Goal: Browse casually: Explore the website without a specific task or goal

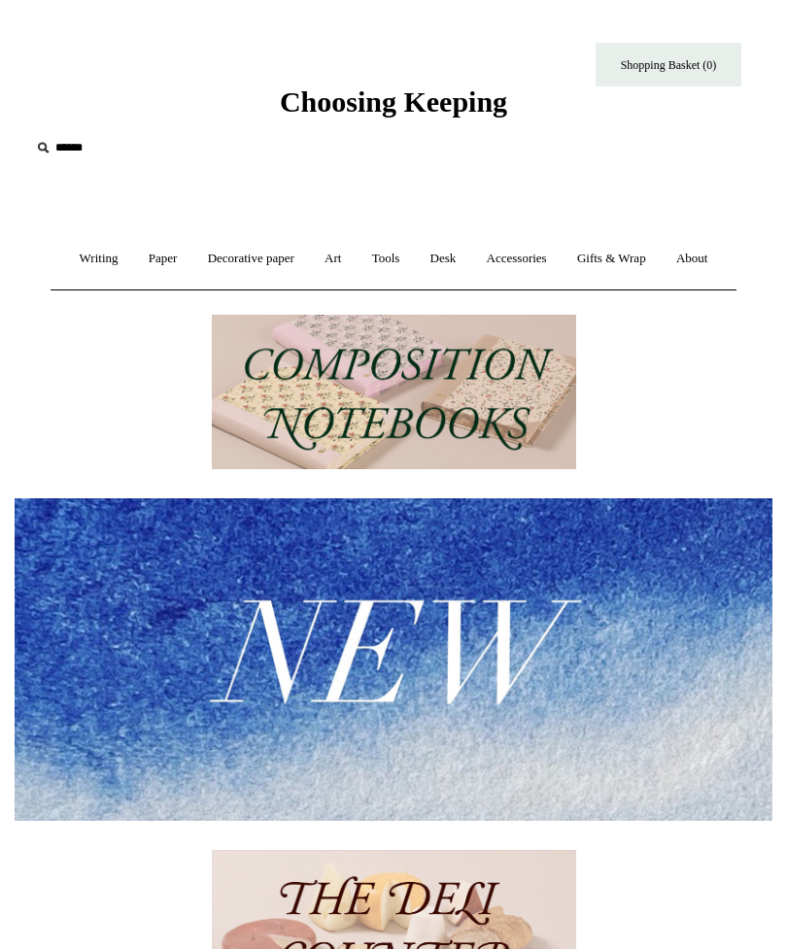
click at [126, 253] on link "Writing +" at bounding box center [99, 258] width 66 height 51
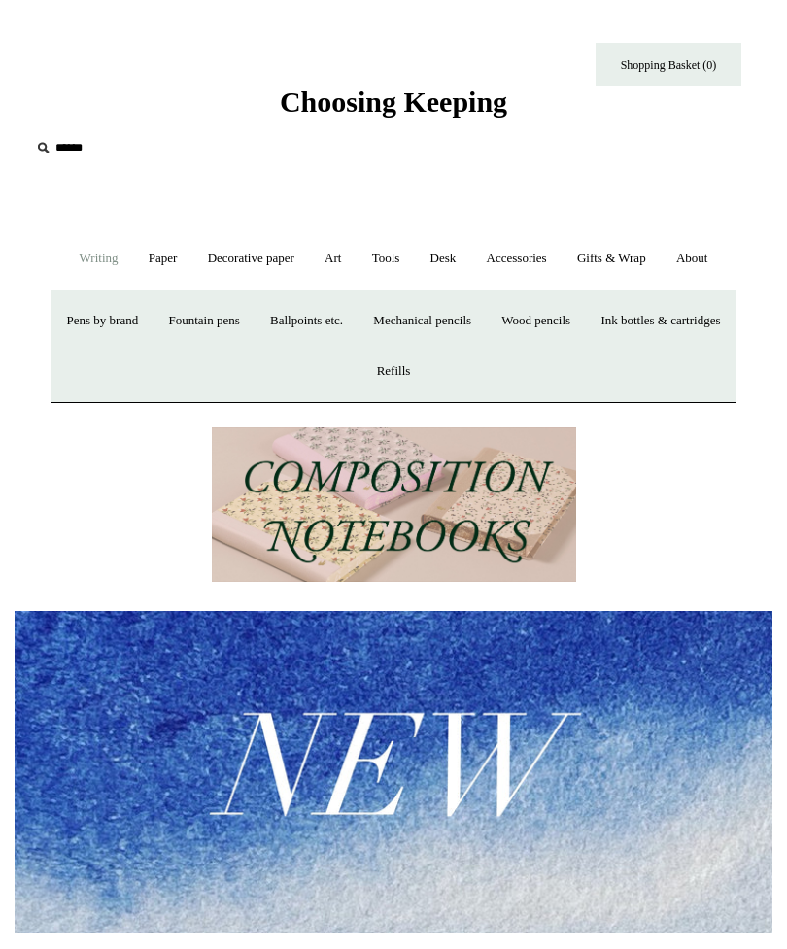
click at [253, 347] on link "Fountain pens +" at bounding box center [203, 320] width 98 height 51
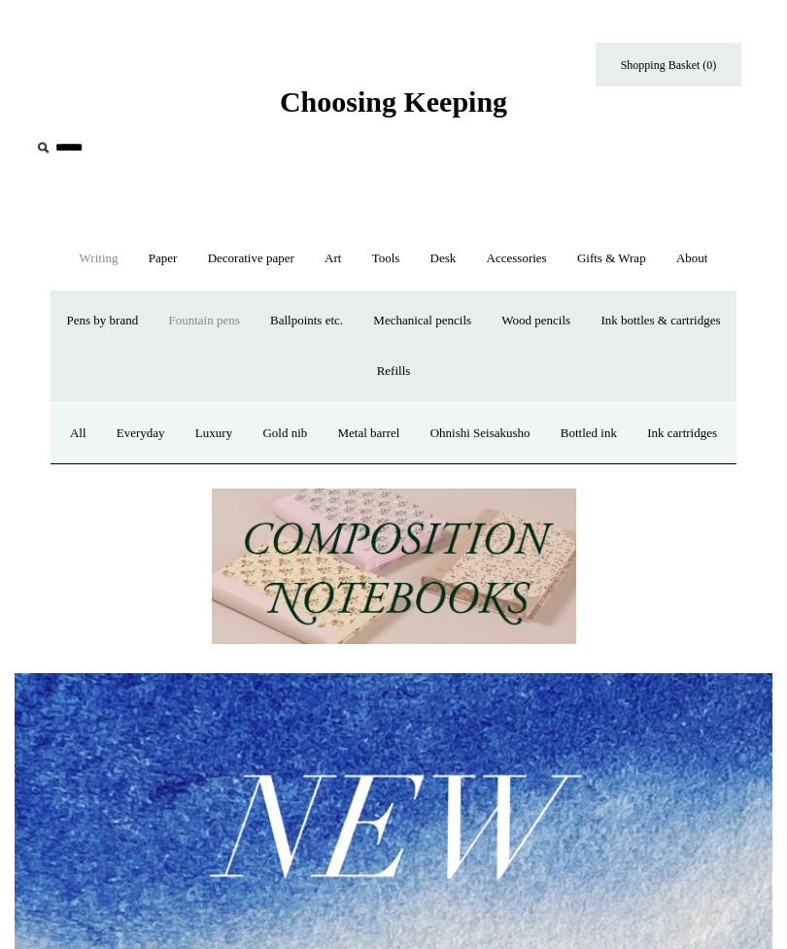
click at [100, 460] on link "All" at bounding box center [78, 433] width 44 height 51
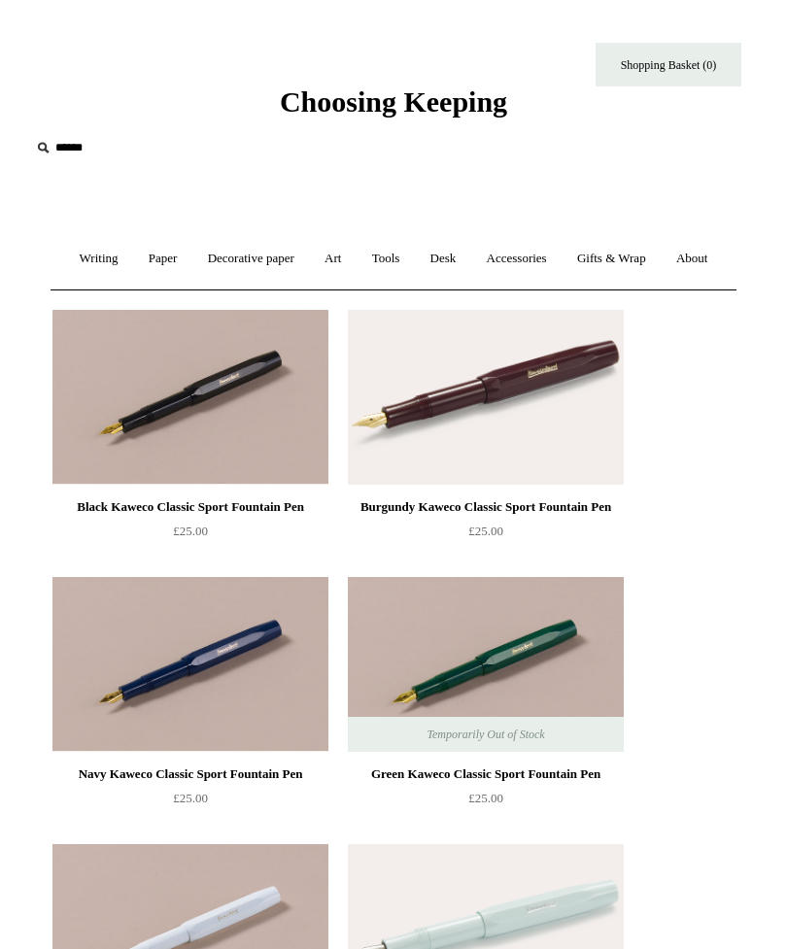
click at [188, 262] on link "Paper +" at bounding box center [163, 258] width 56 height 51
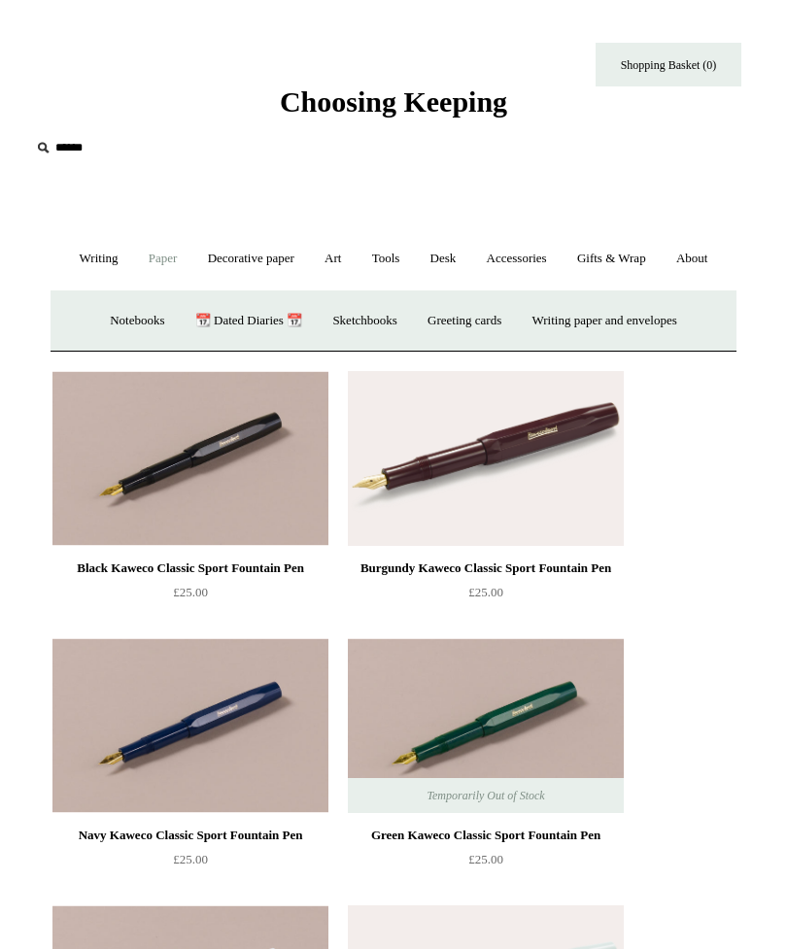
click at [131, 347] on link "Notebooks +" at bounding box center [137, 320] width 82 height 51
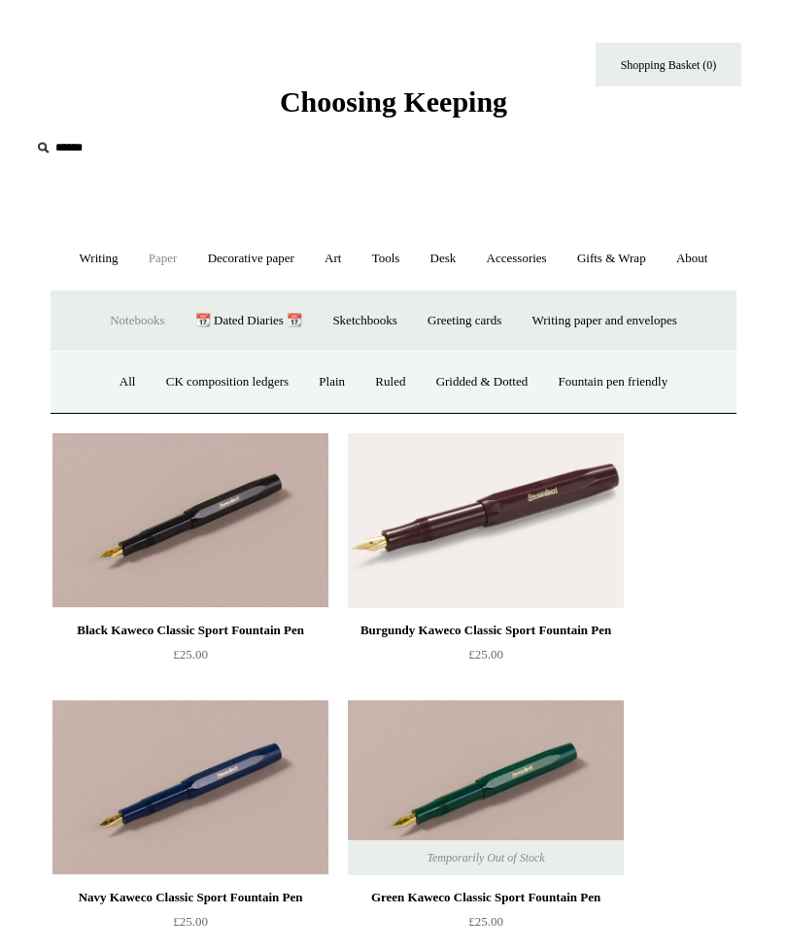
click at [117, 408] on link "All" at bounding box center [128, 382] width 44 height 51
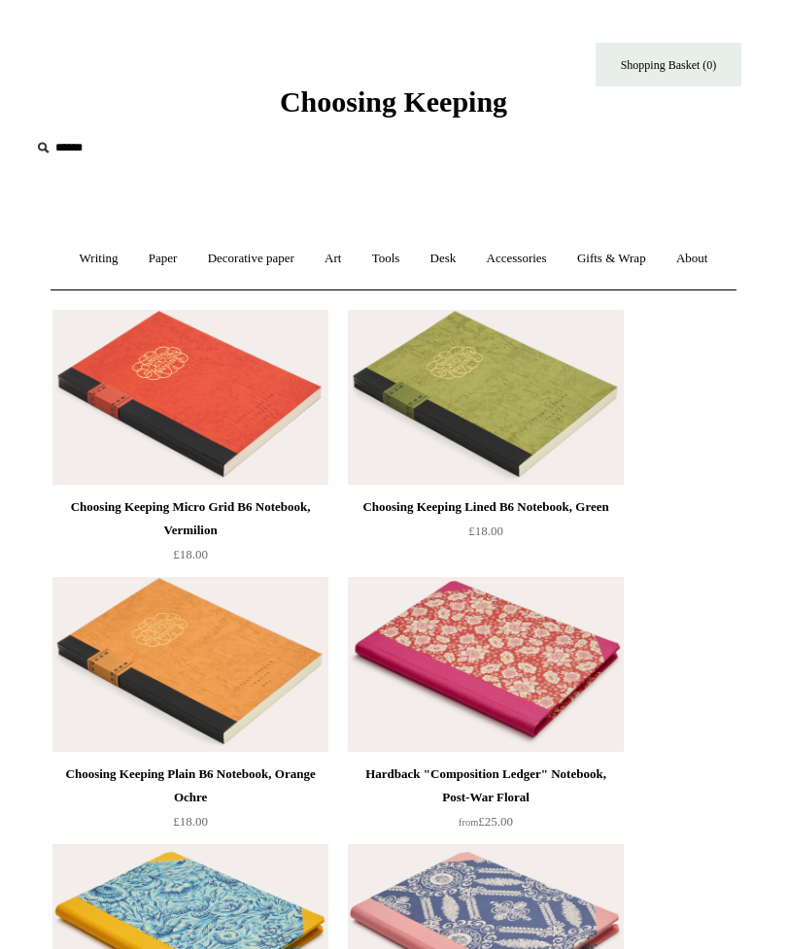
click at [355, 255] on link "Art +" at bounding box center [333, 258] width 44 height 51
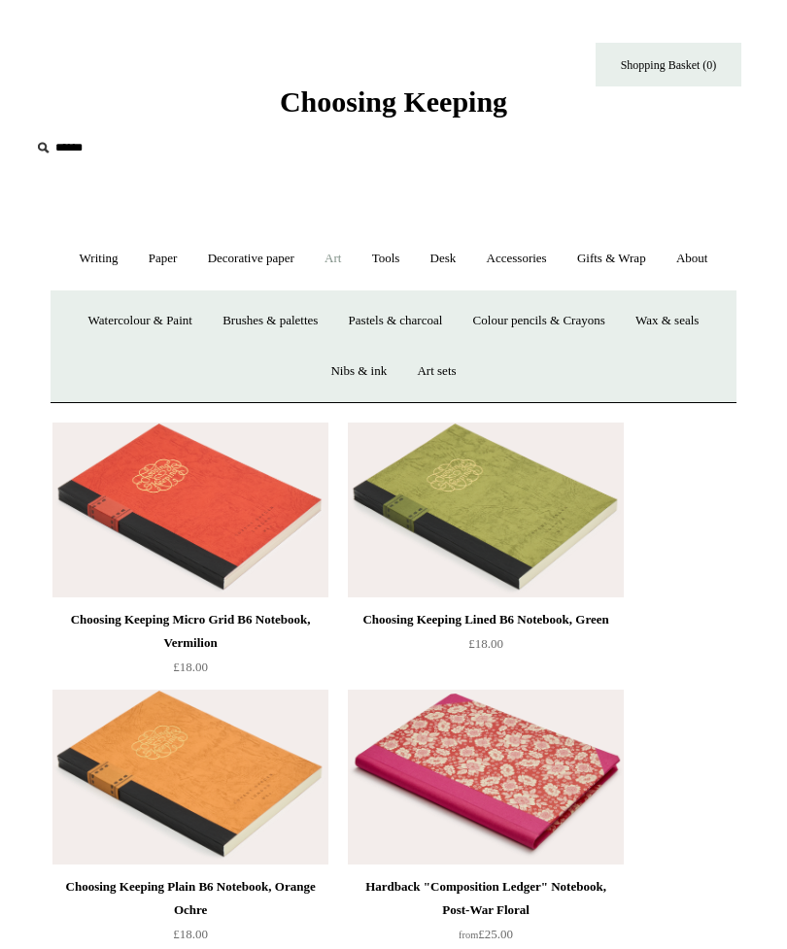
click at [660, 268] on link "Gifts & Wrap +" at bounding box center [611, 258] width 96 height 51
click at [308, 256] on link "Decorative paper +" at bounding box center [251, 258] width 114 height 51
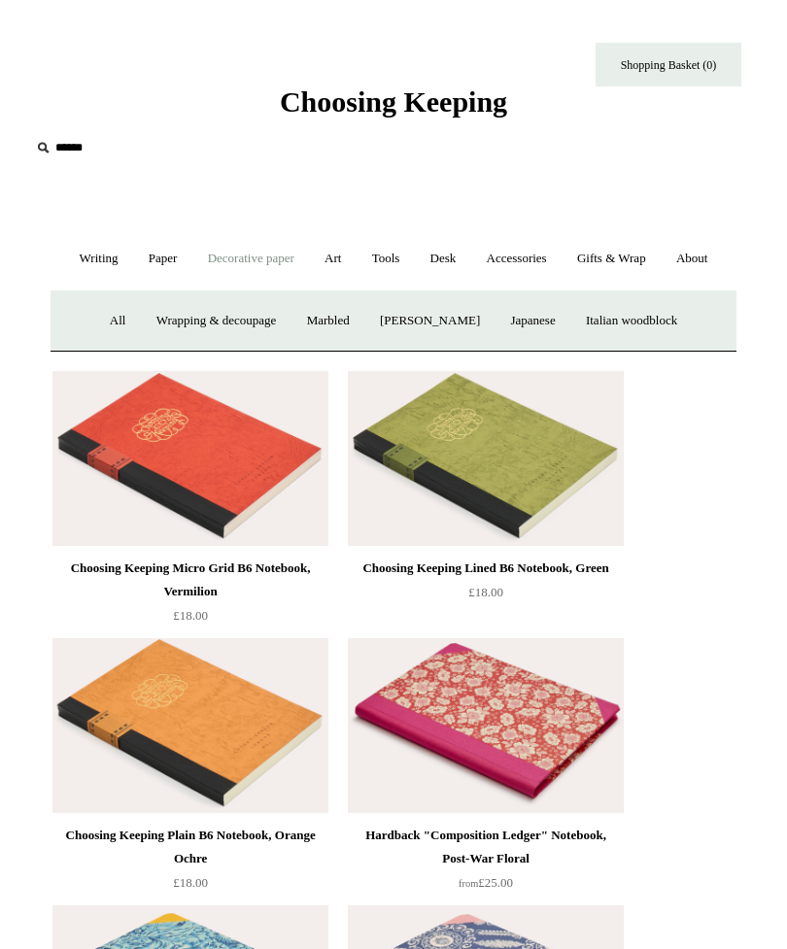
click at [414, 244] on link "Tools +" at bounding box center [385, 258] width 55 height 51
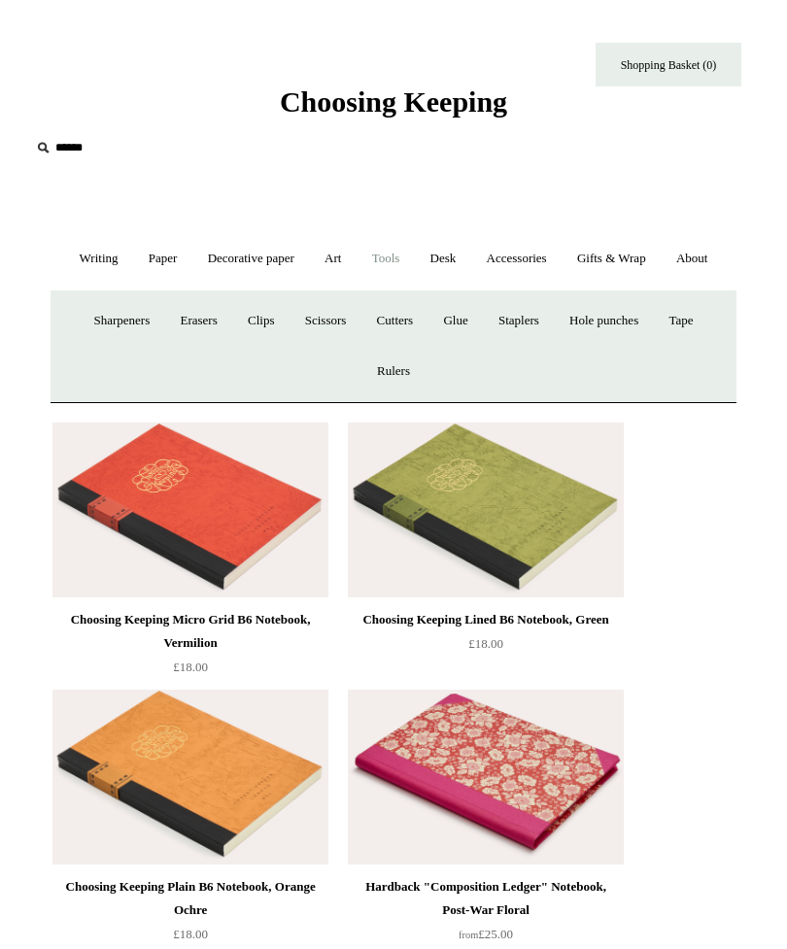
click at [332, 347] on link "Scissors" at bounding box center [325, 320] width 69 height 51
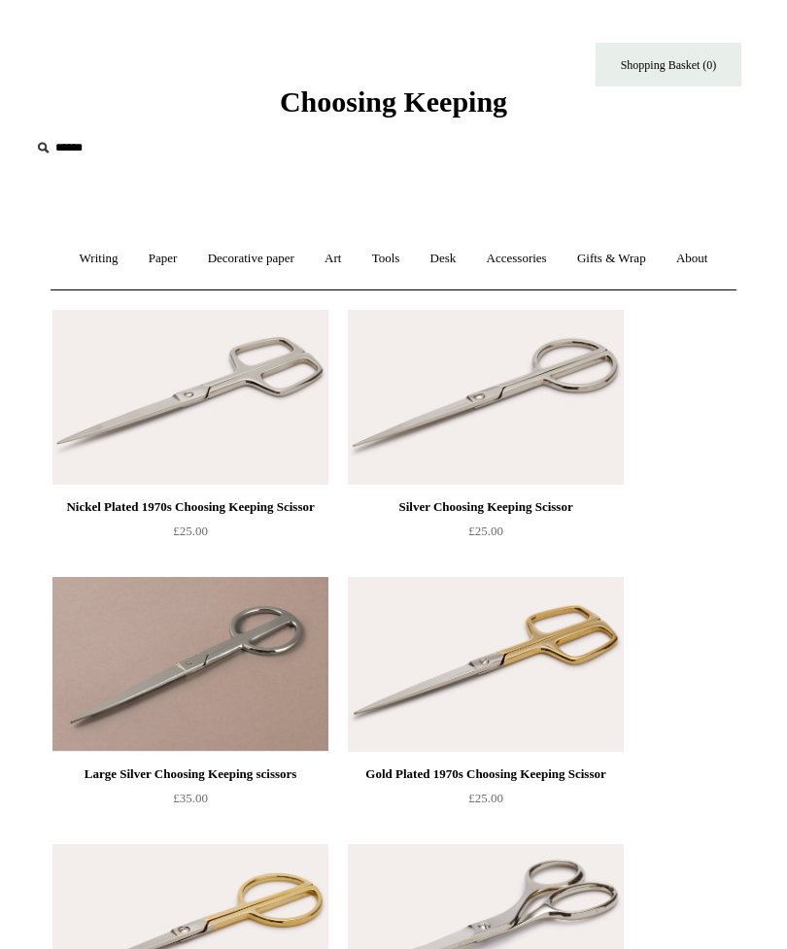
click at [561, 254] on link "Accessories +" at bounding box center [516, 258] width 87 height 51
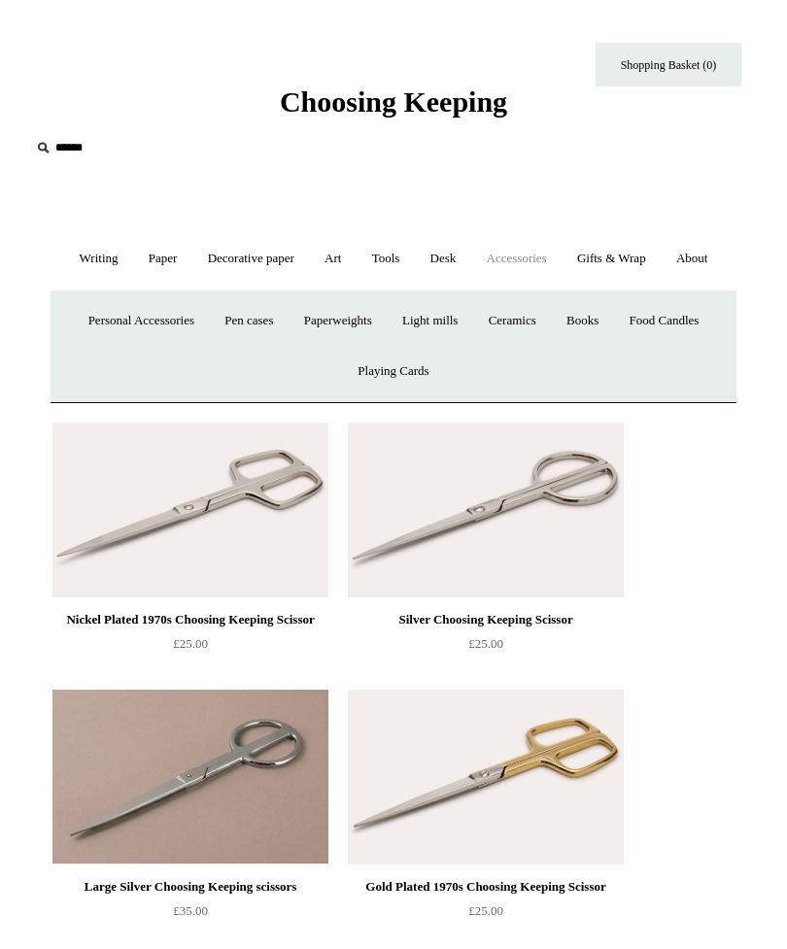
click at [348, 347] on link "Paperweights +" at bounding box center [337, 320] width 95 height 51
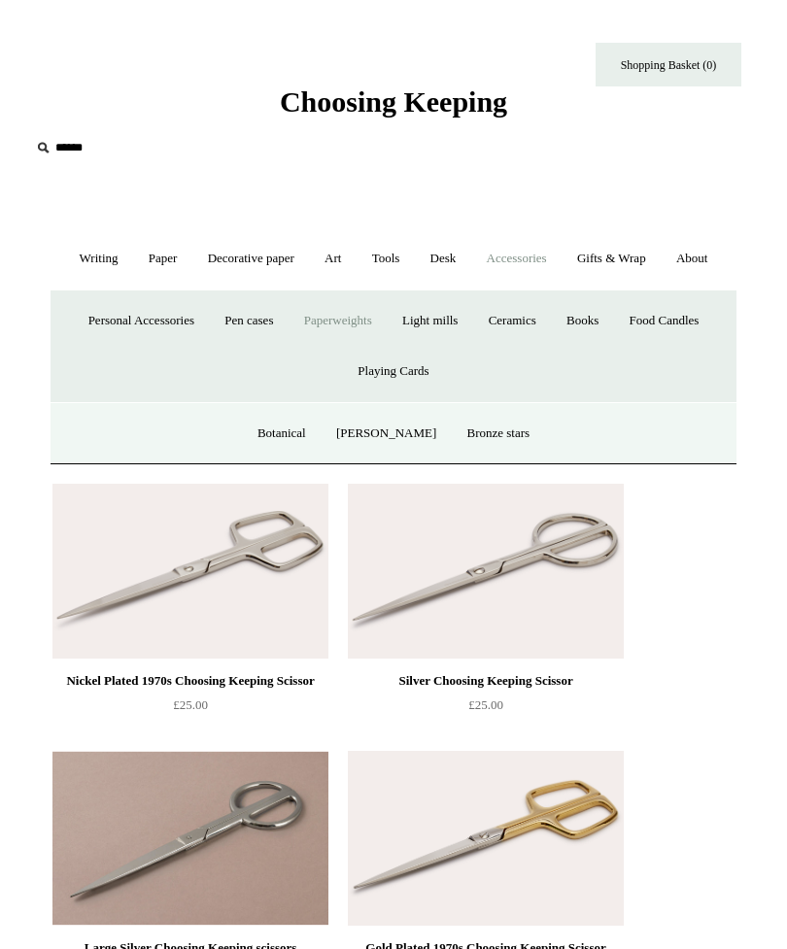
click at [314, 460] on link "Botanical" at bounding box center [282, 433] width 76 height 51
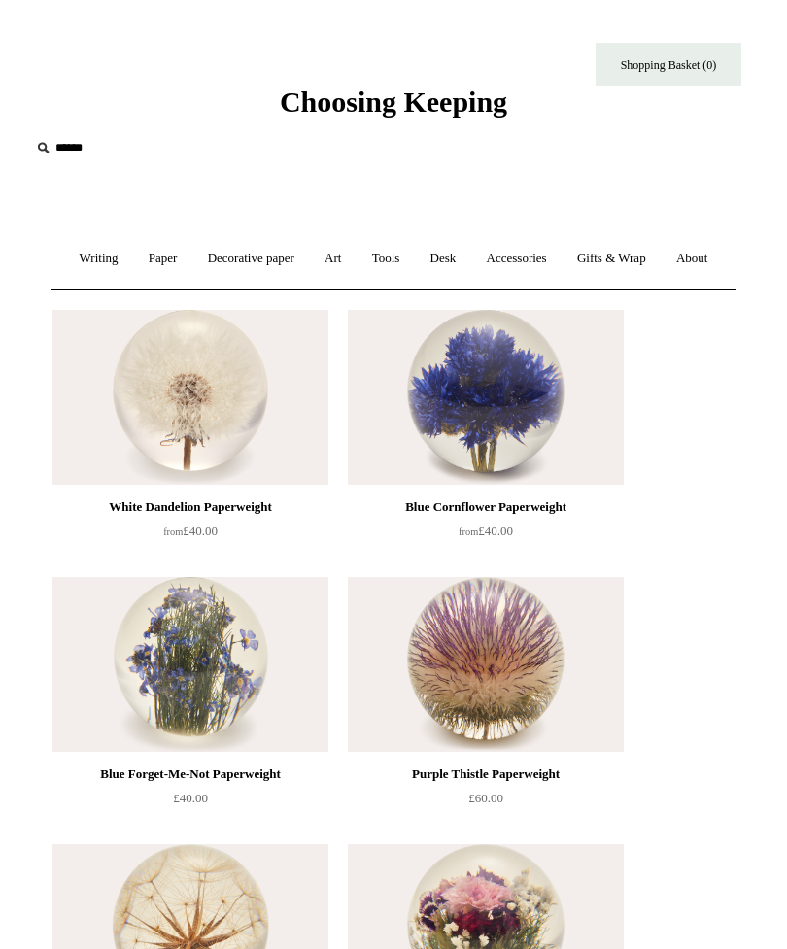
click at [470, 251] on link "Desk +" at bounding box center [443, 258] width 53 height 51
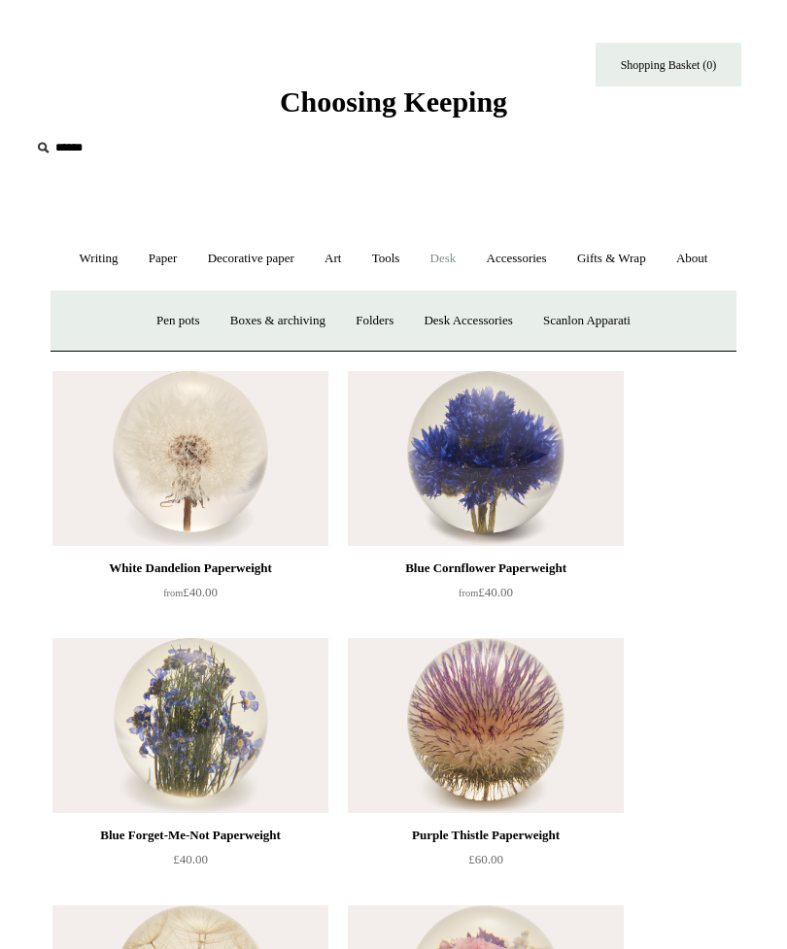
click at [495, 347] on link "Desk Accessories" at bounding box center [468, 320] width 116 height 51
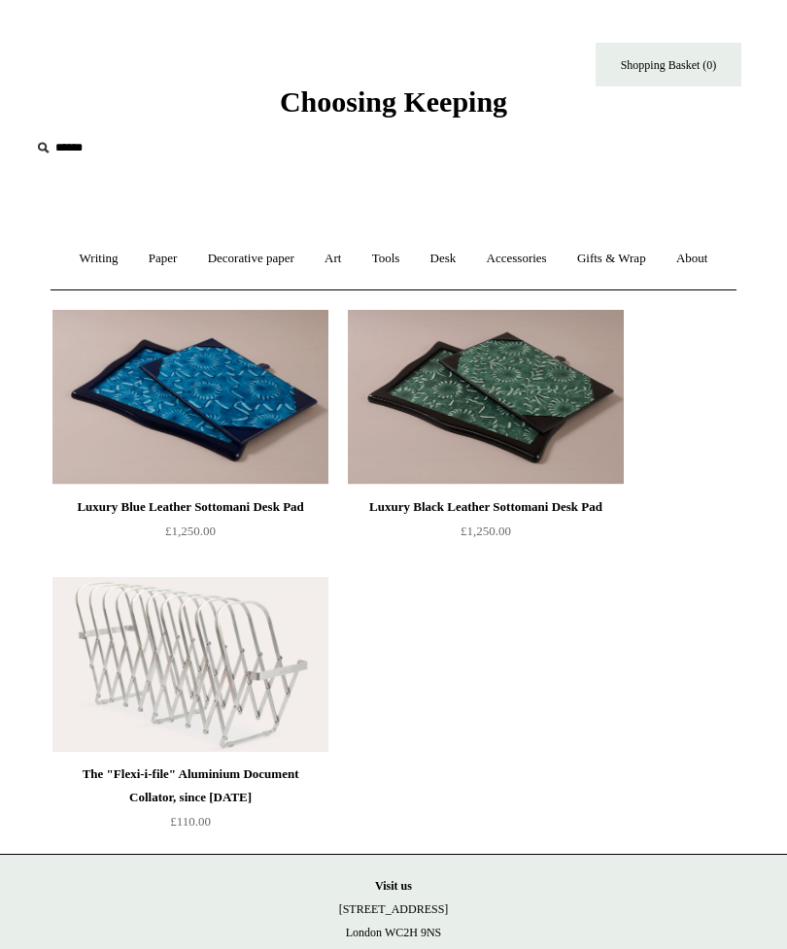
click at [470, 258] on link "Desk +" at bounding box center [443, 258] width 53 height 51
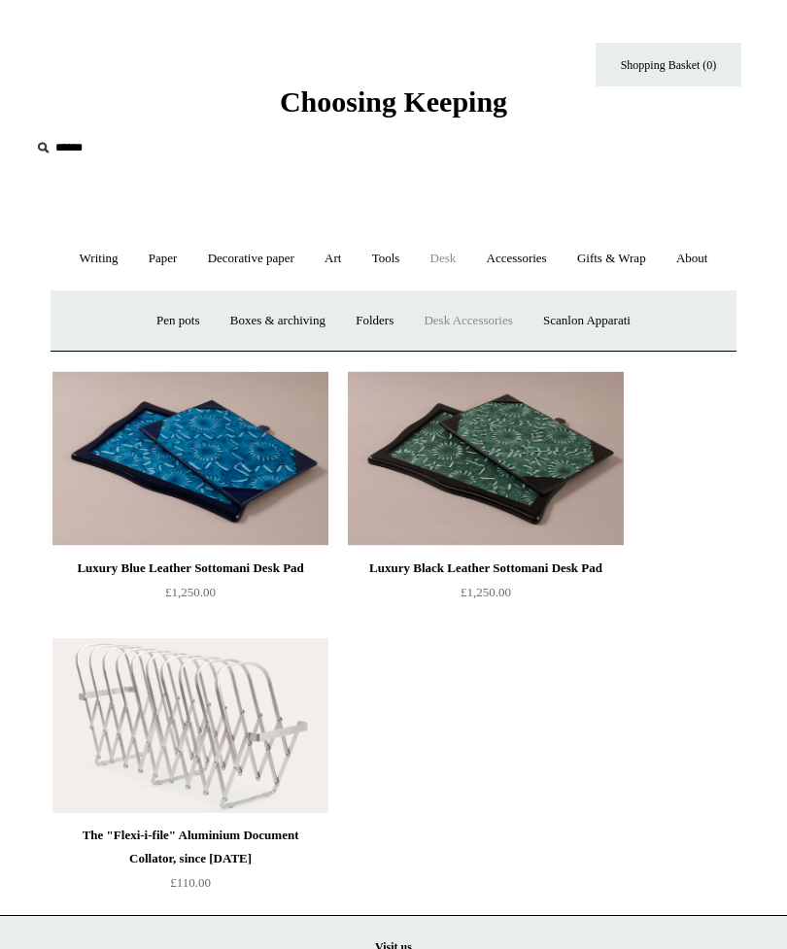
click at [381, 347] on link "Folders" at bounding box center [374, 320] width 65 height 51
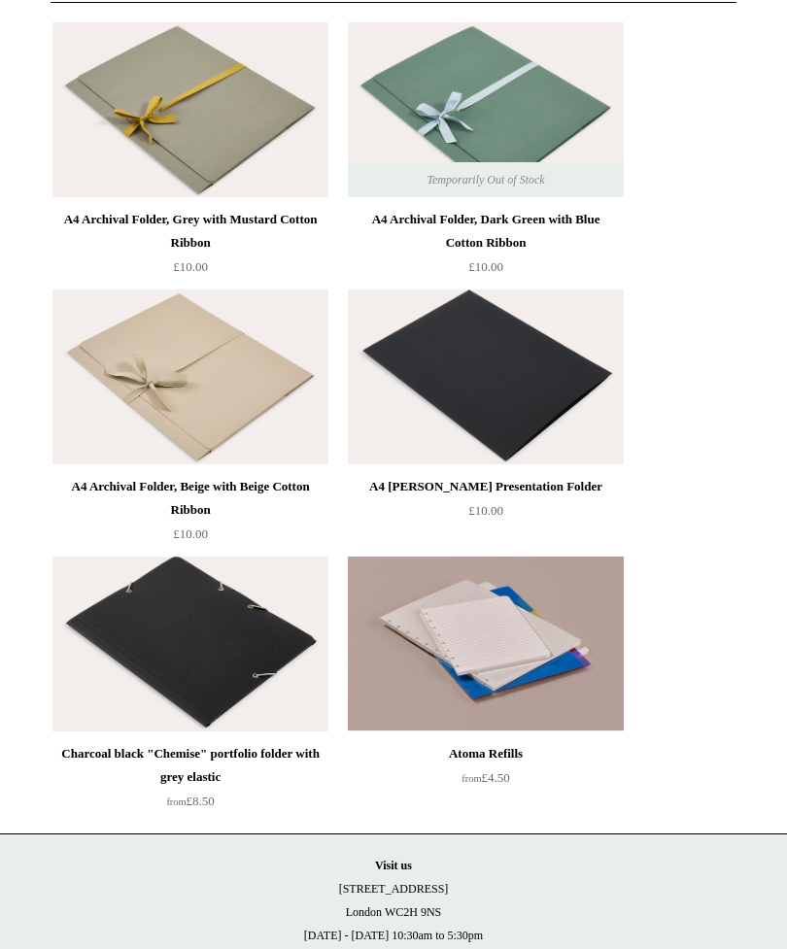
scroll to position [276, 0]
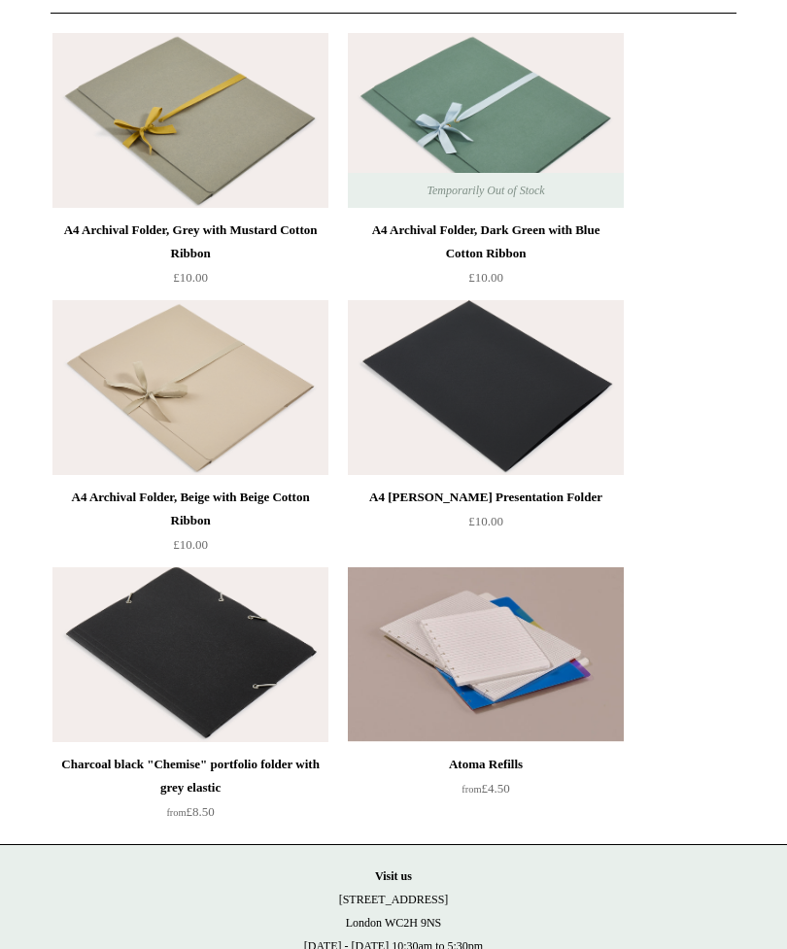
click at [529, 457] on img at bounding box center [486, 388] width 276 height 175
